Goal: Task Accomplishment & Management: Complete application form

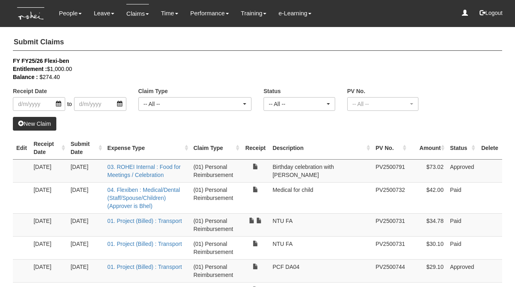
select select "50"
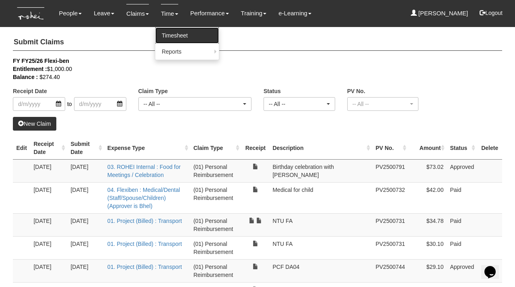
click at [167, 35] on link "Timesheet" at bounding box center [187, 35] width 64 height 16
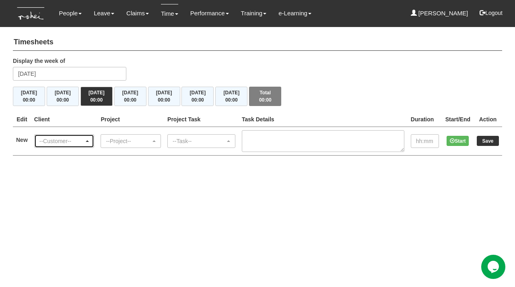
click at [82, 142] on div "--Customer--" at bounding box center [61, 141] width 45 height 8
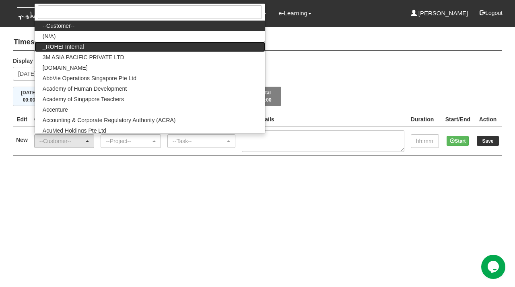
click at [107, 44] on link "_ROHEI Internal" at bounding box center [150, 46] width 231 height 10
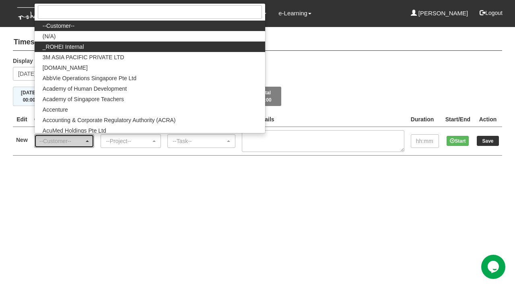
select select "397"
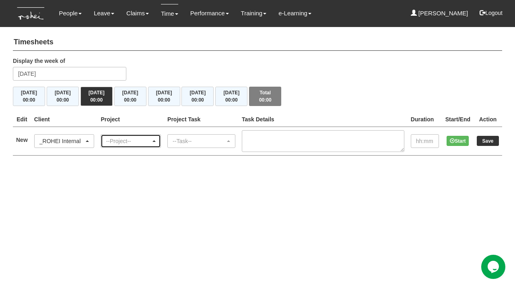
click at [132, 143] on div "--Project--" at bounding box center [128, 141] width 45 height 8
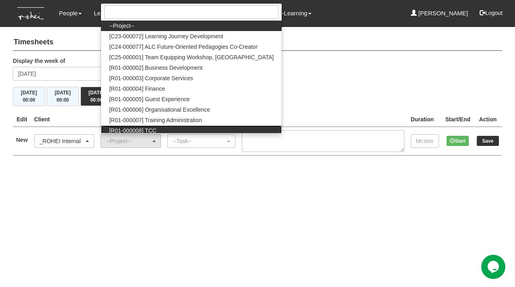
click at [180, 129] on link "[R01-000008] TCC" at bounding box center [191, 130] width 181 height 10
select select "1485"
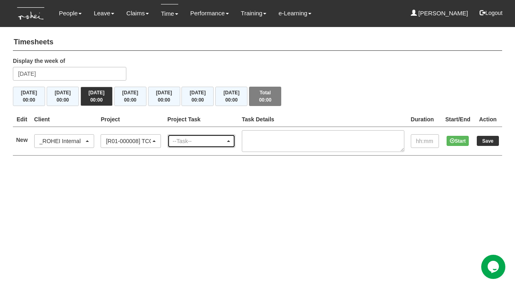
click at [225, 138] on div "--Task--" at bounding box center [199, 141] width 53 height 8
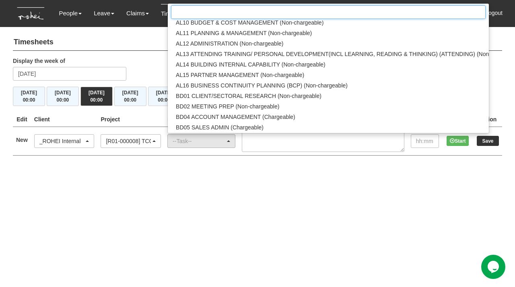
scroll to position [184, 0]
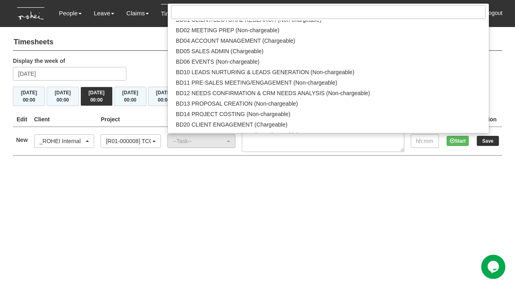
click at [240, 171] on html "Toggle navigation People Personal Information Staff Directory Leave Apply for L…" at bounding box center [257, 85] width 515 height 171
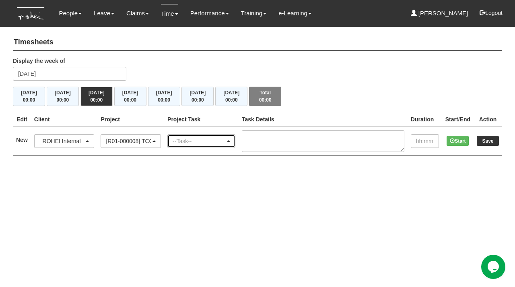
click at [230, 139] on div "--Task--" at bounding box center [202, 141] width 58 height 8
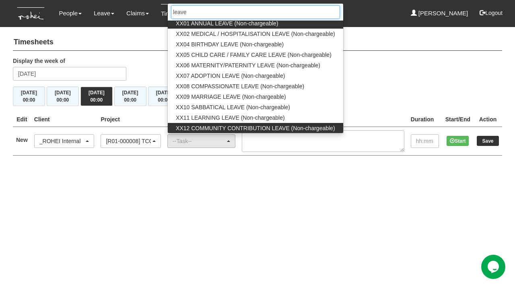
scroll to position [0, 0]
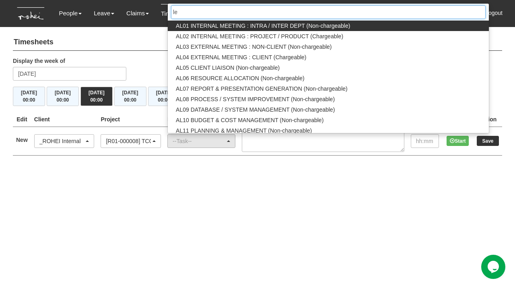
type input "l"
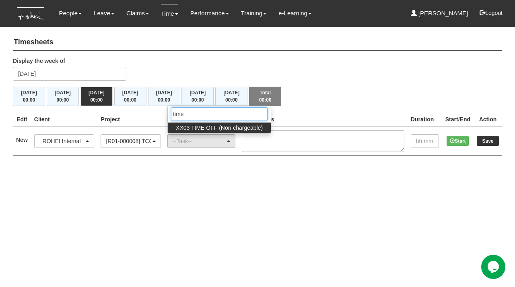
type input "time"
click at [208, 126] on span "XX03 TIME OFF (Non-chargeable)" at bounding box center [219, 128] width 87 height 8
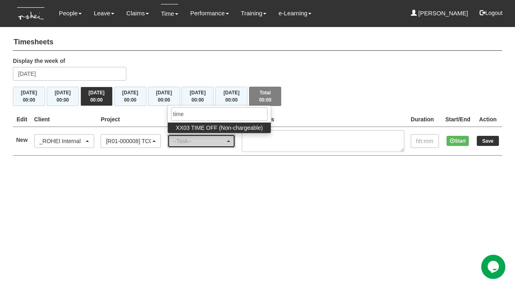
select select "106"
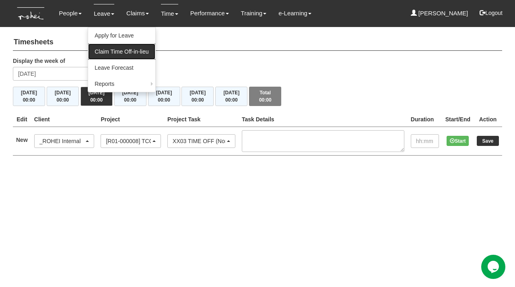
click at [103, 50] on link "Claim Time Off-in-lieu" at bounding box center [121, 51] width 67 height 16
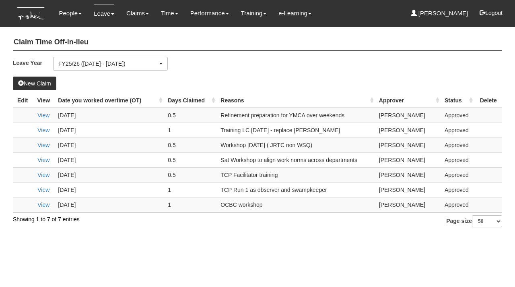
select select "50"
click at [37, 82] on button "New Claim" at bounding box center [34, 83] width 43 height 14
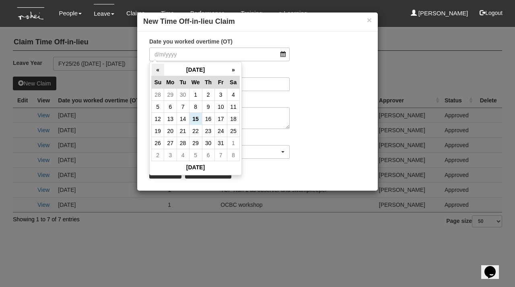
click at [160, 71] on th "«" at bounding box center [158, 70] width 12 height 12
click at [233, 68] on th "»" at bounding box center [233, 70] width 12 height 12
click at [209, 107] on td "7" at bounding box center [208, 107] width 12 height 12
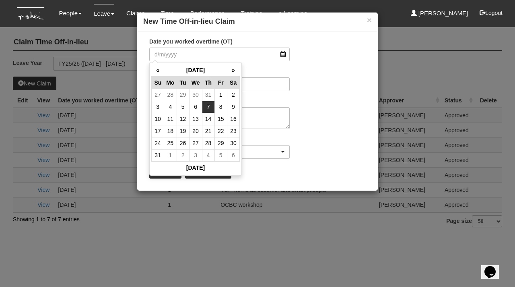
type input "7/8/2025"
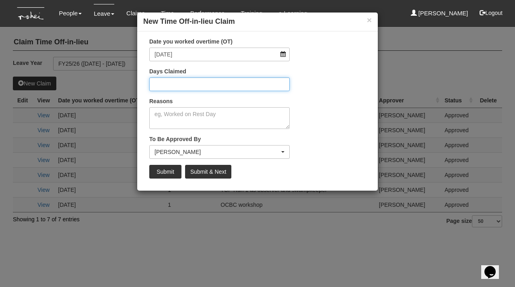
click at [202, 83] on input "Days Claimed" at bounding box center [219, 84] width 140 height 14
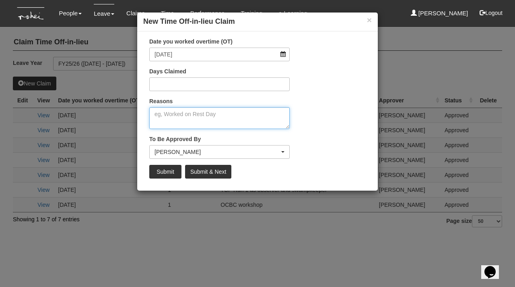
click at [188, 115] on textarea "Reasons" at bounding box center [219, 118] width 140 height 22
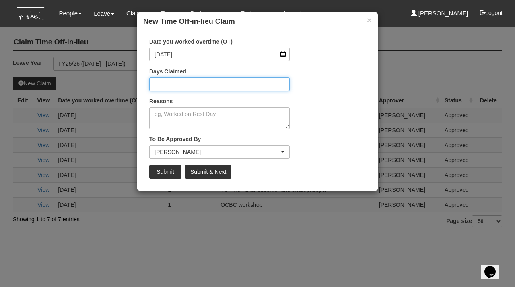
click at [184, 84] on input "Days Claimed" at bounding box center [219, 84] width 140 height 14
click at [368, 21] on button "×" at bounding box center [369, 20] width 5 height 8
